Goal: Transaction & Acquisition: Purchase product/service

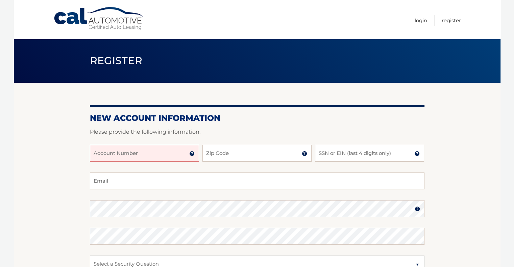
click at [129, 159] on input "Account Number" at bounding box center [144, 153] width 109 height 17
type input "44456025414"
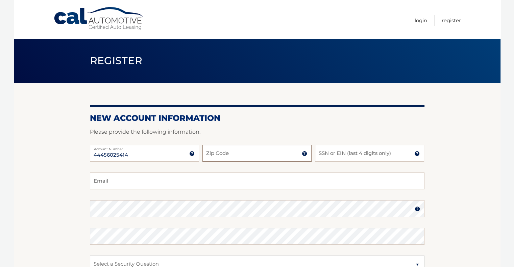
click at [218, 154] on input "Zip Code" at bounding box center [256, 153] width 109 height 17
type input "32926"
type input "6666"
type input "RJBBPHOTOGRAPHY@GMAIL.COM"
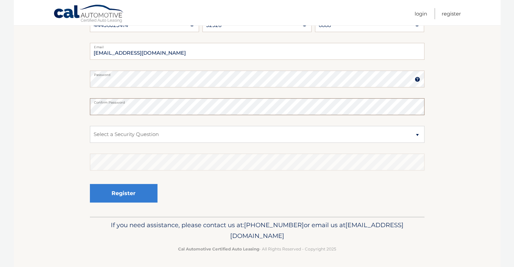
scroll to position [130, 0]
click at [189, 139] on select "Select a Security Question What was the name of your elementary school? What is…" at bounding box center [257, 133] width 335 height 17
click at [186, 134] on select "Select a Security Question What was the name of your elementary school? What is…" at bounding box center [257, 133] width 335 height 17
select select "1"
click at [90, 125] on select "Select a Security Question What was the name of your elementary school? What is…" at bounding box center [257, 133] width 335 height 17
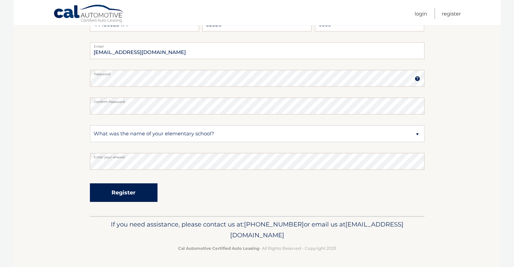
click at [130, 197] on button "Register" at bounding box center [124, 193] width 68 height 19
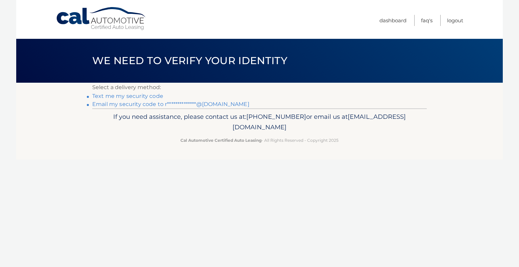
click at [132, 97] on link "Text me my security code" at bounding box center [127, 96] width 71 height 6
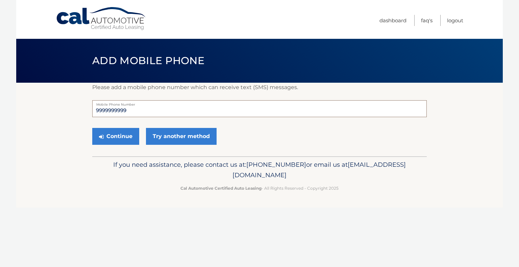
click at [168, 112] on input "9999999999" at bounding box center [259, 108] width 335 height 17
drag, startPoint x: 168, startPoint y: 112, endPoint x: 81, endPoint y: 112, distance: 86.5
click at [81, 112] on section "Please add a mobile phone number which can receive text (SMS) messages. 9999999…" at bounding box center [259, 120] width 487 height 74
type input "3212921096"
click at [128, 139] on button "Continue" at bounding box center [115, 136] width 47 height 17
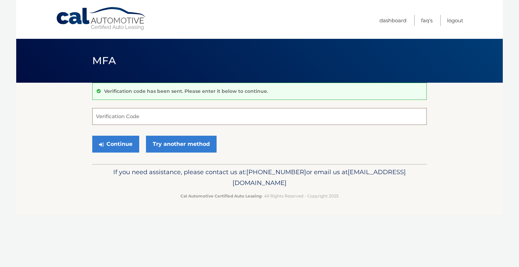
click at [203, 113] on input "Verification Code" at bounding box center [259, 116] width 335 height 17
click at [126, 117] on input "Verification Code" at bounding box center [259, 116] width 335 height 17
type input "115134"
click at [132, 147] on button "Continue" at bounding box center [115, 144] width 47 height 17
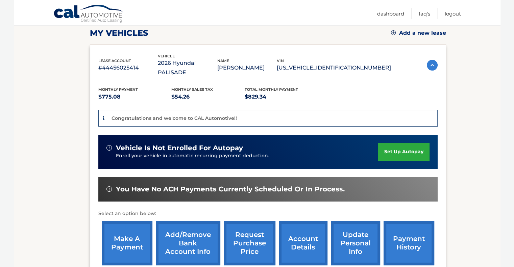
scroll to position [166, 0]
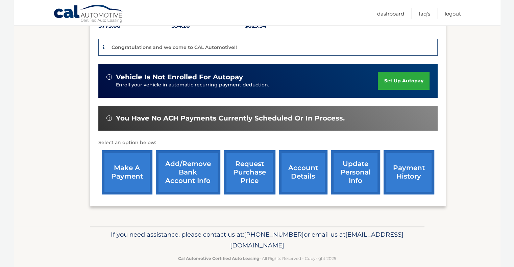
click at [124, 156] on link "make a payment" at bounding box center [127, 172] width 51 height 44
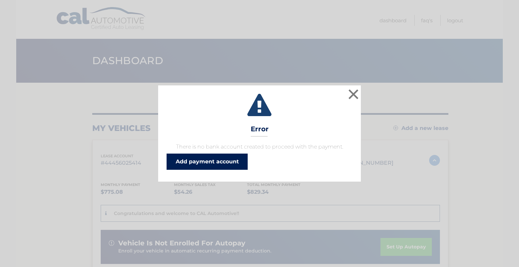
click at [208, 161] on link "Add payment account" at bounding box center [207, 162] width 81 height 16
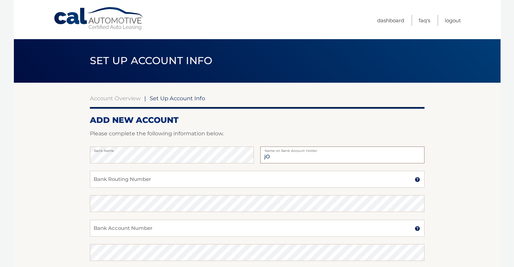
type input "j"
type input "P"
type input "Jordan Altenhof"
click at [154, 183] on input "Bank Routing Number" at bounding box center [257, 179] width 335 height 17
click at [146, 231] on input "Bank Account Number" at bounding box center [257, 228] width 335 height 17
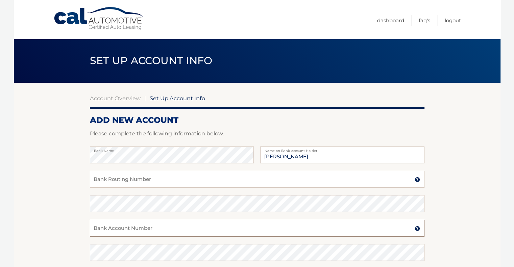
paste input "2491065583"
type input "2491065583"
click at [150, 182] on input "Bank Routing Number" at bounding box center [257, 179] width 335 height 17
paste input "063107513"
type input "063107513"
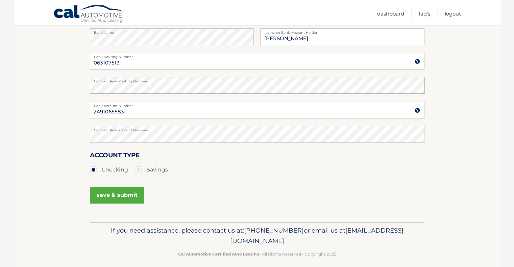
scroll to position [124, 0]
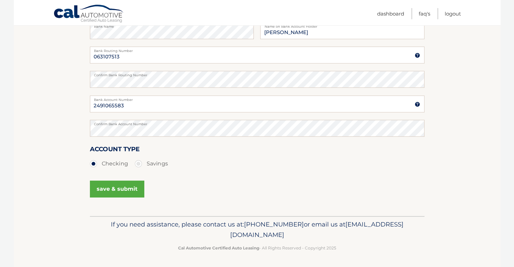
click at [127, 189] on button "save & submit" at bounding box center [117, 189] width 54 height 17
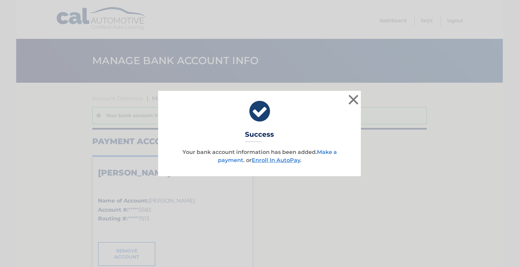
click at [327, 151] on link "Make a payment" at bounding box center [277, 156] width 119 height 15
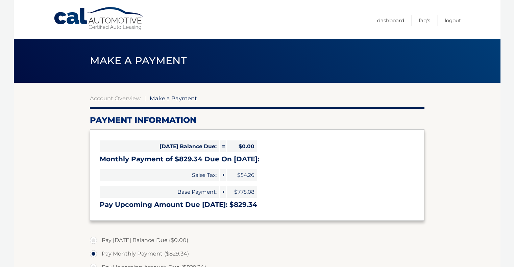
select select "ZjJlODY5YTctOTMxNS00ZGJjLWJhNGQtODdmZWMxOTc1MjY2"
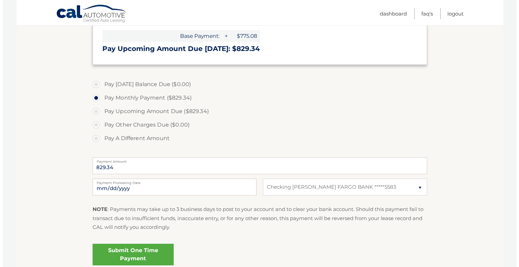
scroll to position [169, 0]
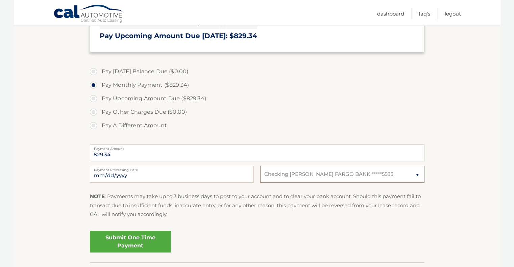
click at [311, 177] on select "Select Bank Account Checking WELLS FARGO BANK *****5583" at bounding box center [342, 174] width 164 height 17
click at [260, 166] on select "Select Bank Account Checking WELLS FARGO BANK *****5583" at bounding box center [342, 174] width 164 height 17
click at [138, 243] on link "Submit One Time Payment" at bounding box center [130, 242] width 81 height 22
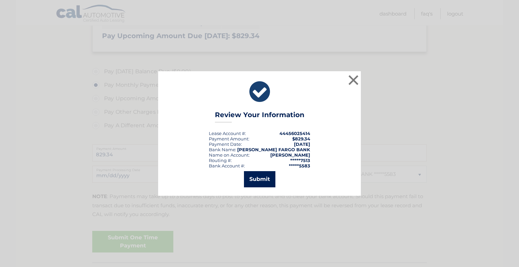
click at [270, 176] on button "Submit" at bounding box center [259, 179] width 31 height 16
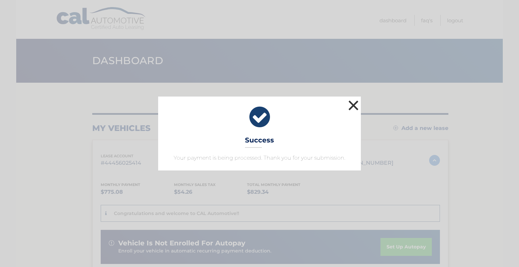
click at [353, 106] on button "×" at bounding box center [354, 106] width 14 height 14
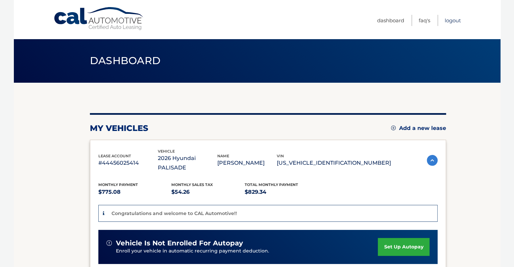
click at [451, 19] on link "Logout" at bounding box center [453, 20] width 16 height 11
